Goal: Task Accomplishment & Management: Complete application form

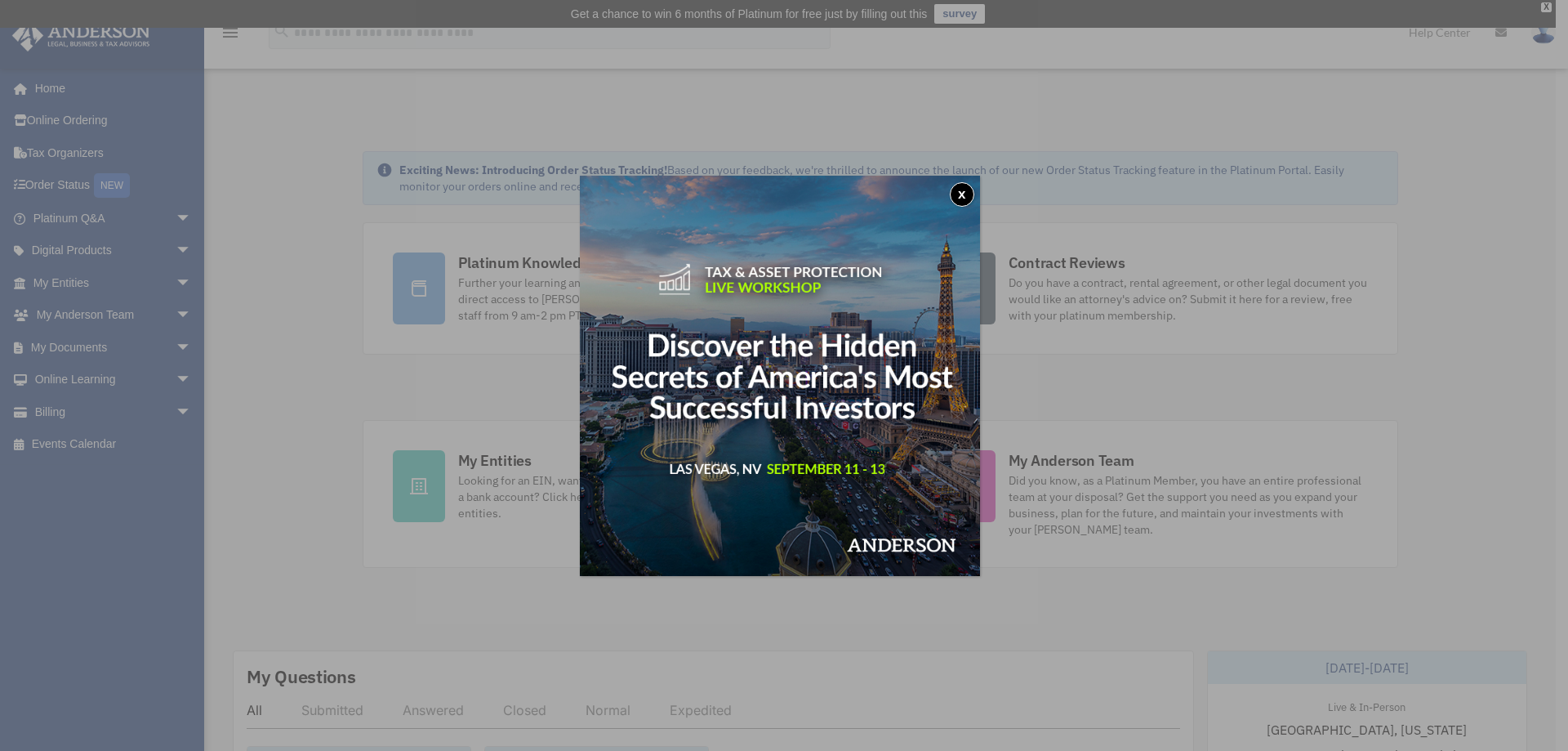
click at [967, 189] on button "x" at bounding box center [961, 194] width 25 height 25
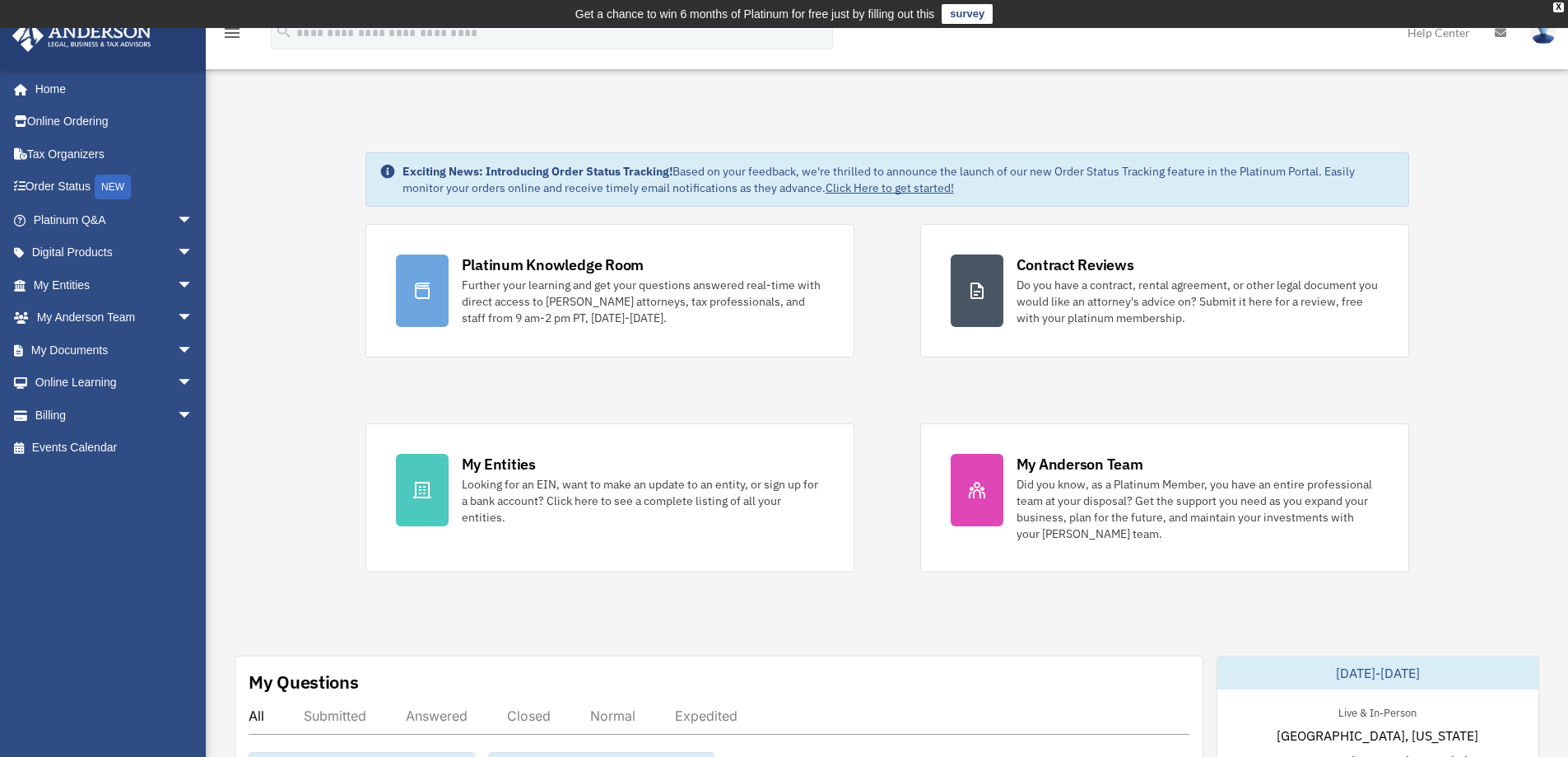
click at [515, 506] on div "Looking for an EIN, want to make an update to an entity, or sign up for a bank …" at bounding box center [643, 500] width 362 height 49
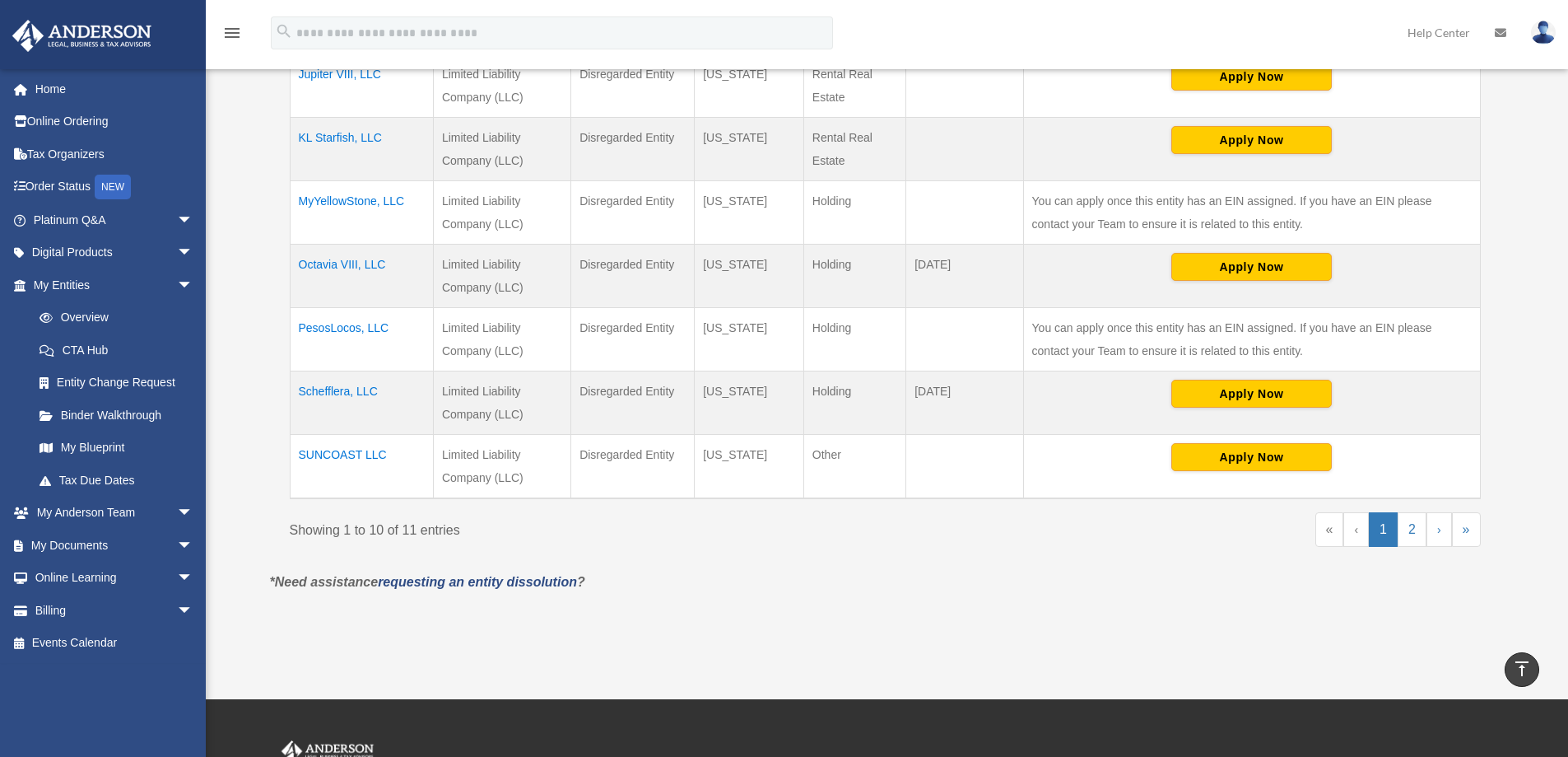
scroll to position [247, 0]
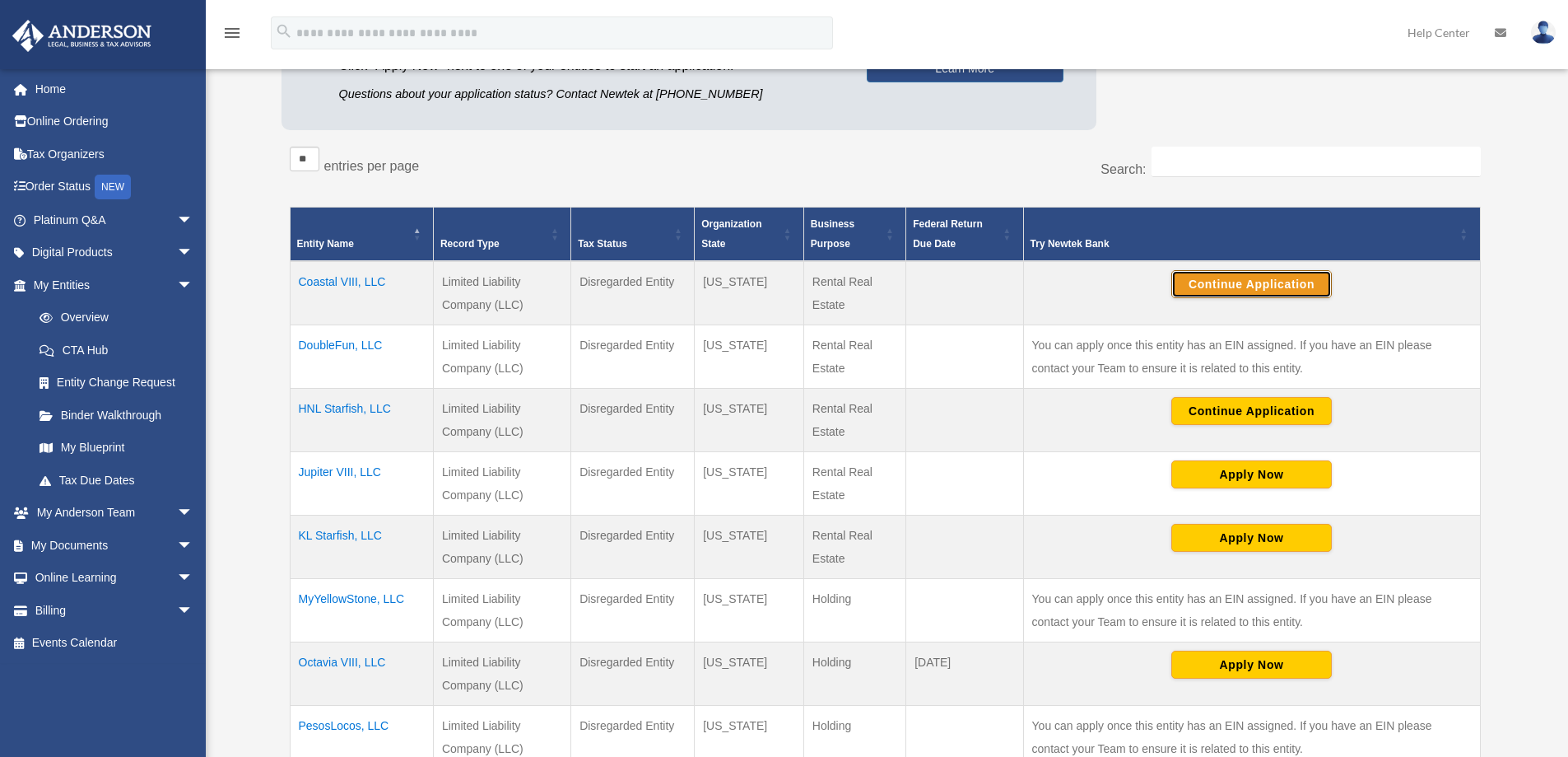
click at [1267, 289] on button "Continue Application" at bounding box center [1252, 284] width 161 height 28
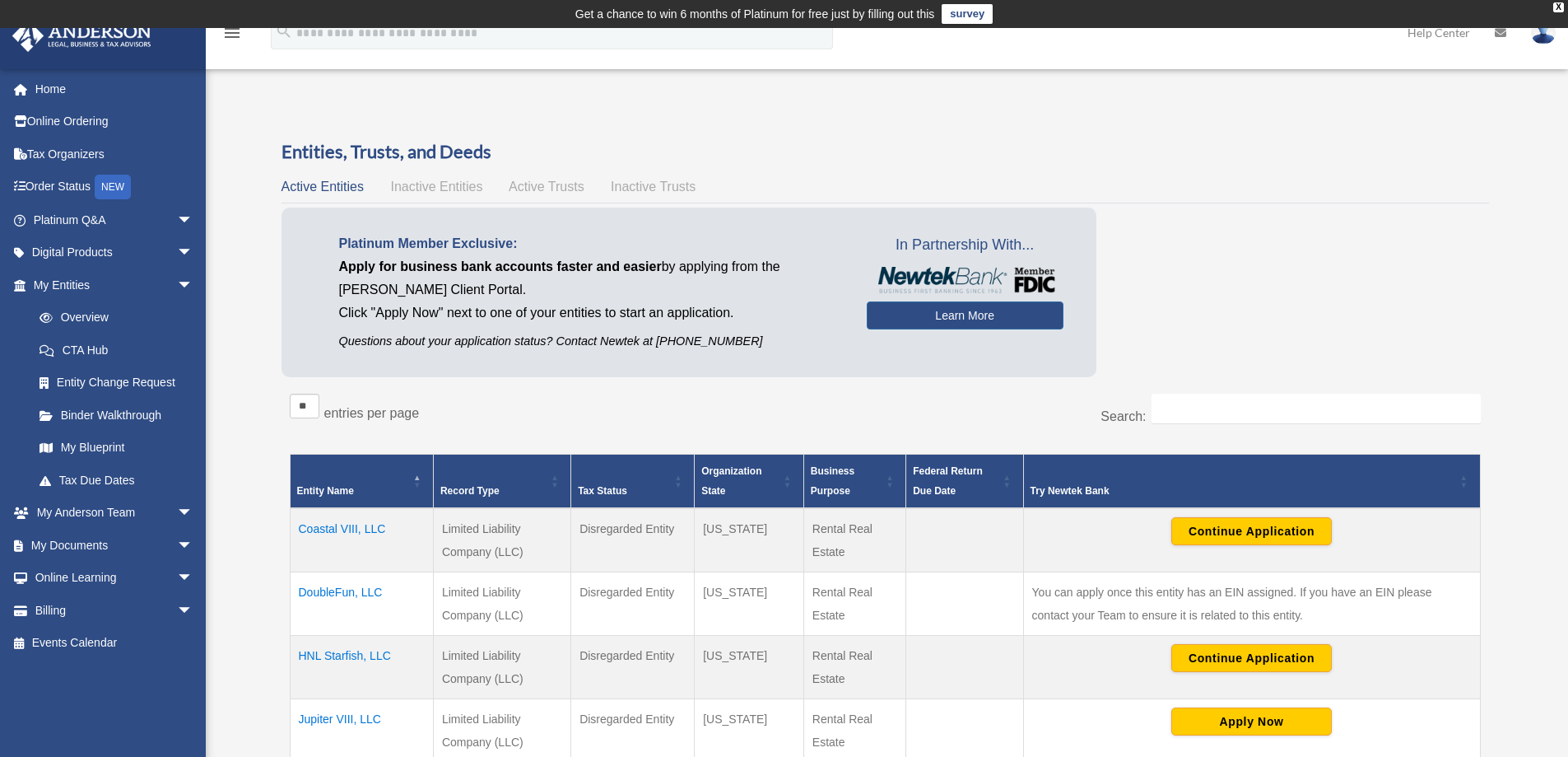
click at [1554, 44] on link at bounding box center [1543, 32] width 49 height 73
click at [1257, 149] on link "Logout" at bounding box center [1276, 143] width 165 height 34
